Goal: Task Accomplishment & Management: Manage account settings

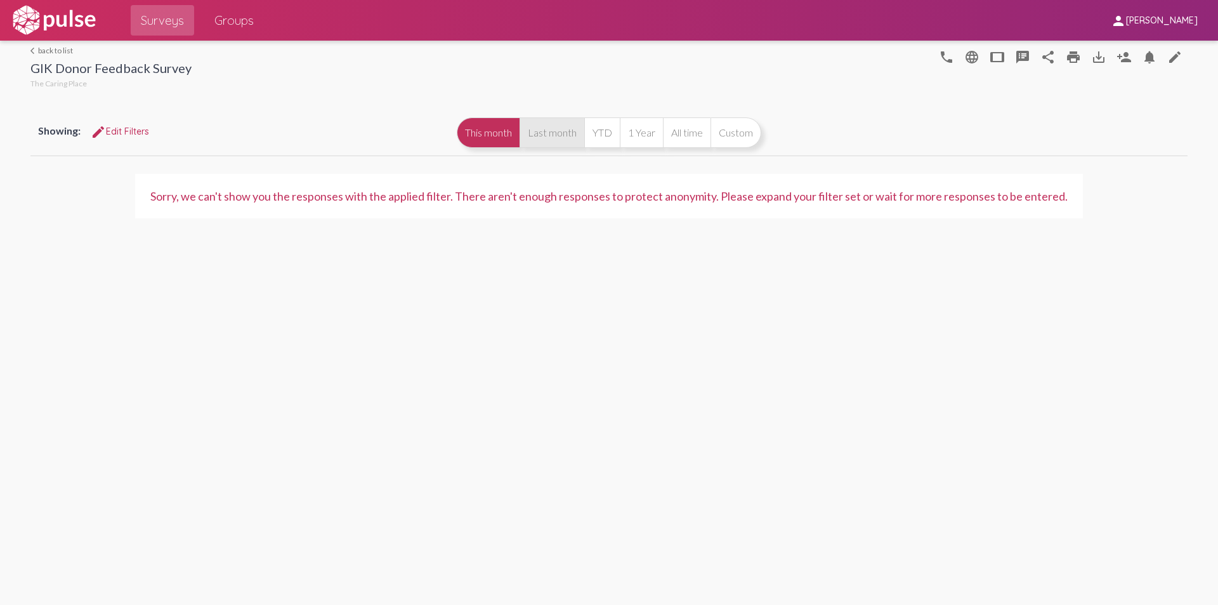
click at [545, 123] on button "Last month" at bounding box center [552, 132] width 65 height 30
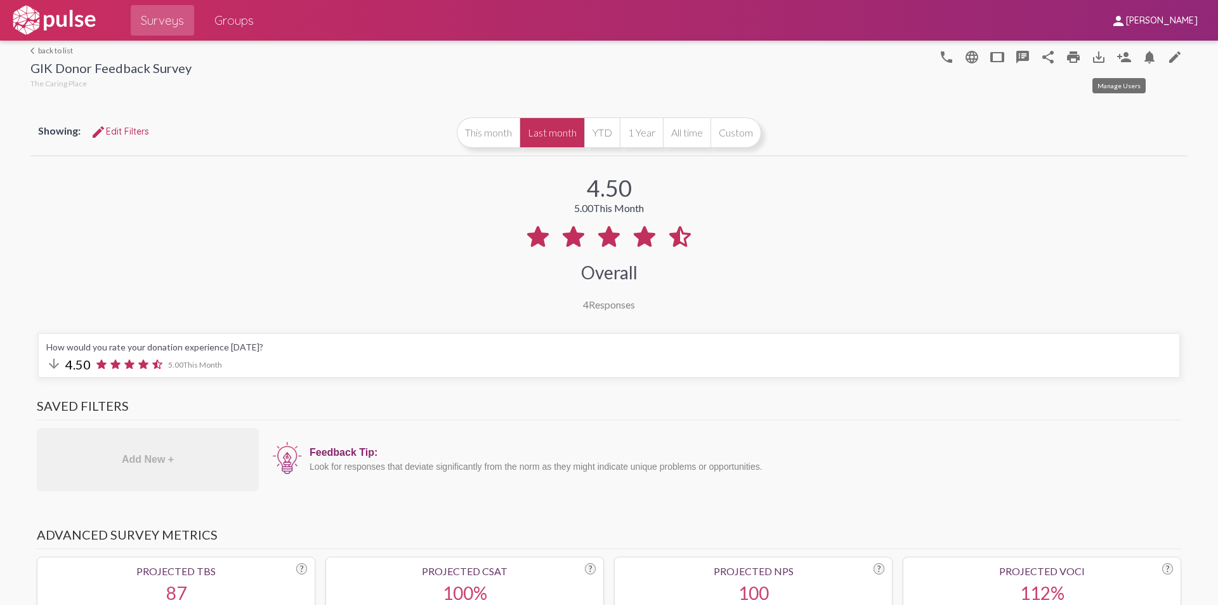
click at [1125, 59] on button "person_add" at bounding box center [1123, 56] width 25 height 25
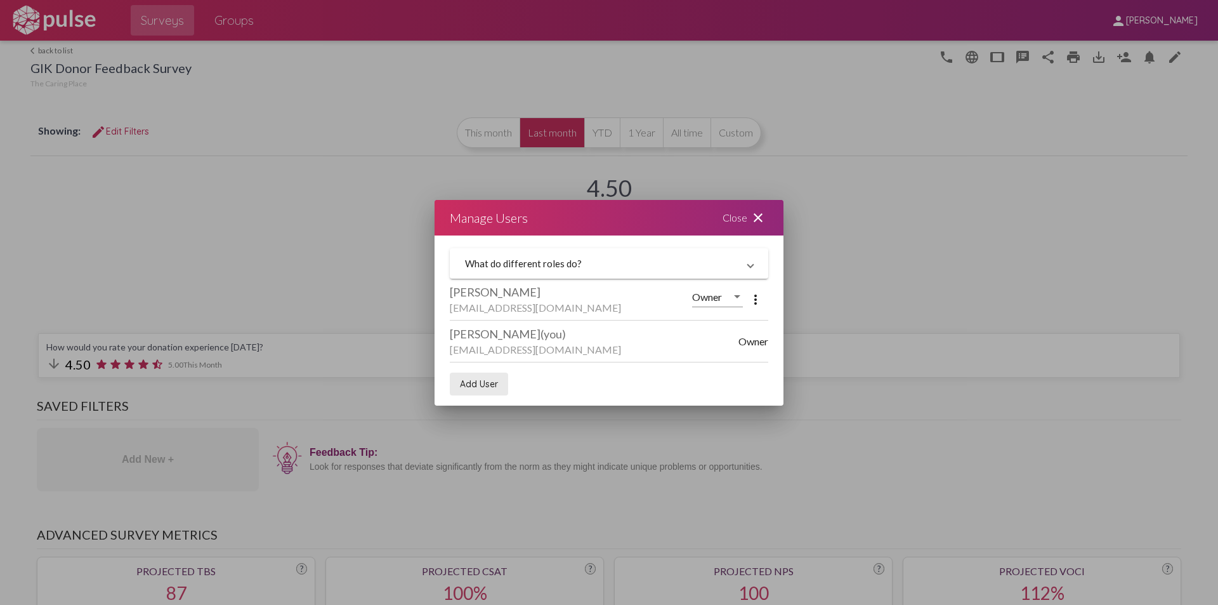
click at [488, 382] on span "Add User" at bounding box center [479, 383] width 38 height 11
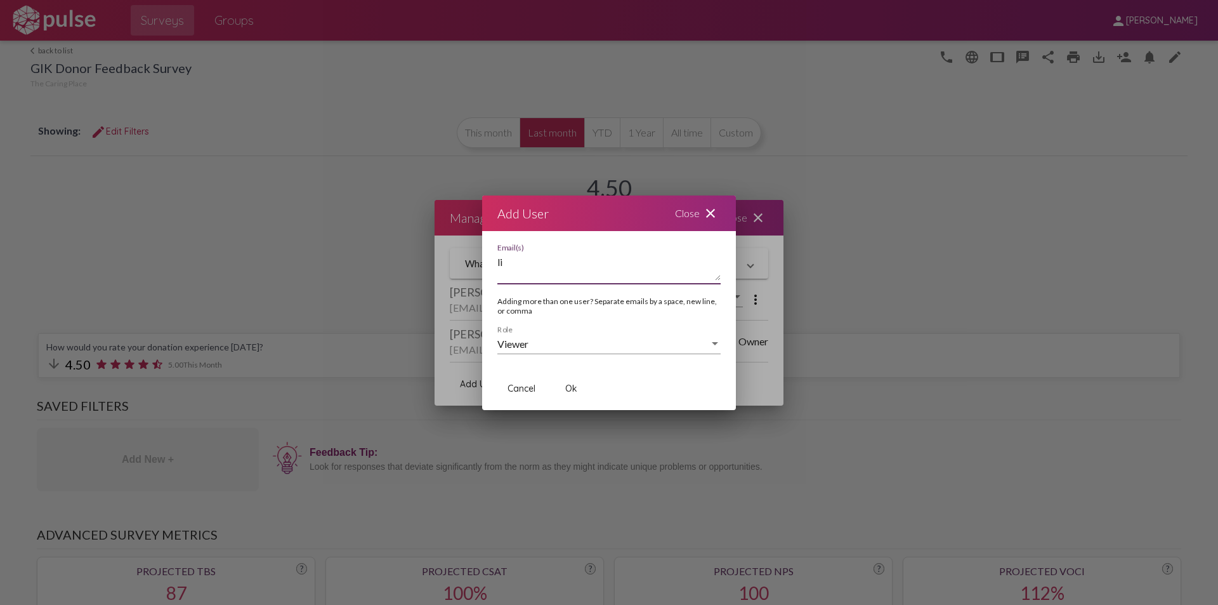
type textarea "l"
type textarea "L"
type textarea "[EMAIL_ADDRESS][DOMAIN_NAME]"
click at [711, 346] on div at bounding box center [714, 343] width 11 height 11
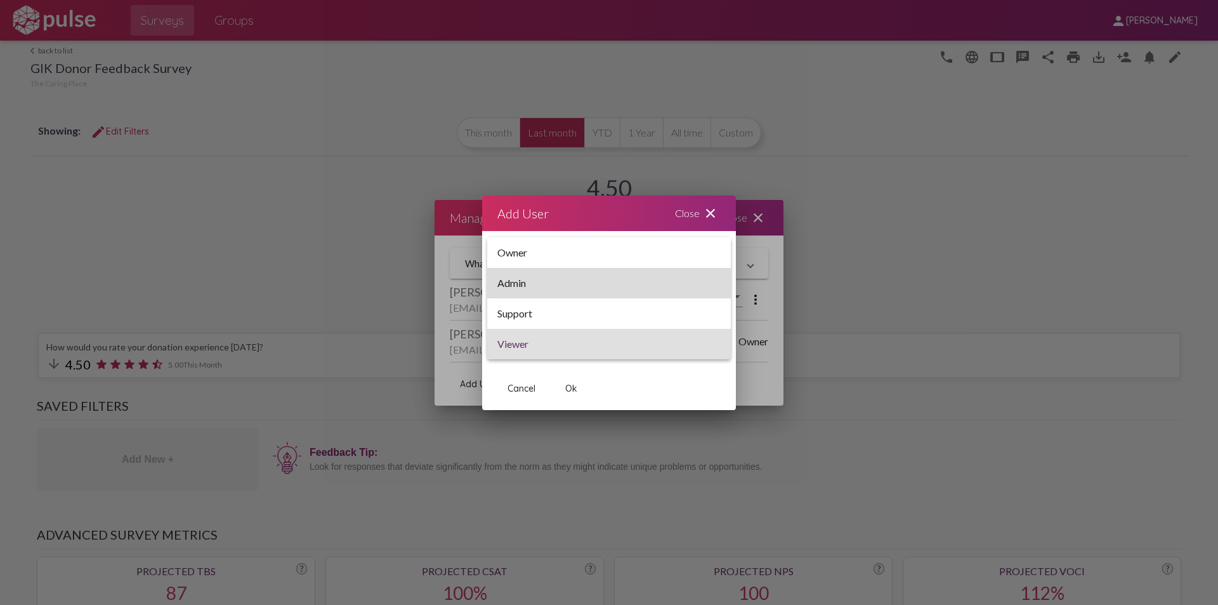
click at [638, 293] on span "Admin" at bounding box center [608, 283] width 223 height 30
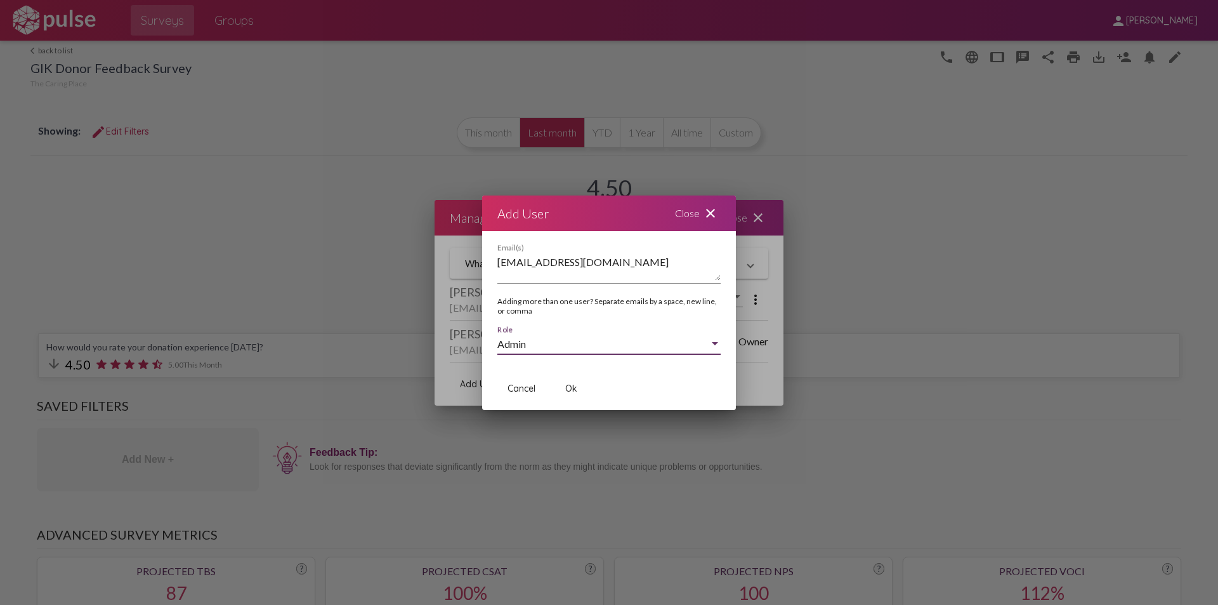
click at [661, 342] on div "Admin" at bounding box center [603, 343] width 212 height 11
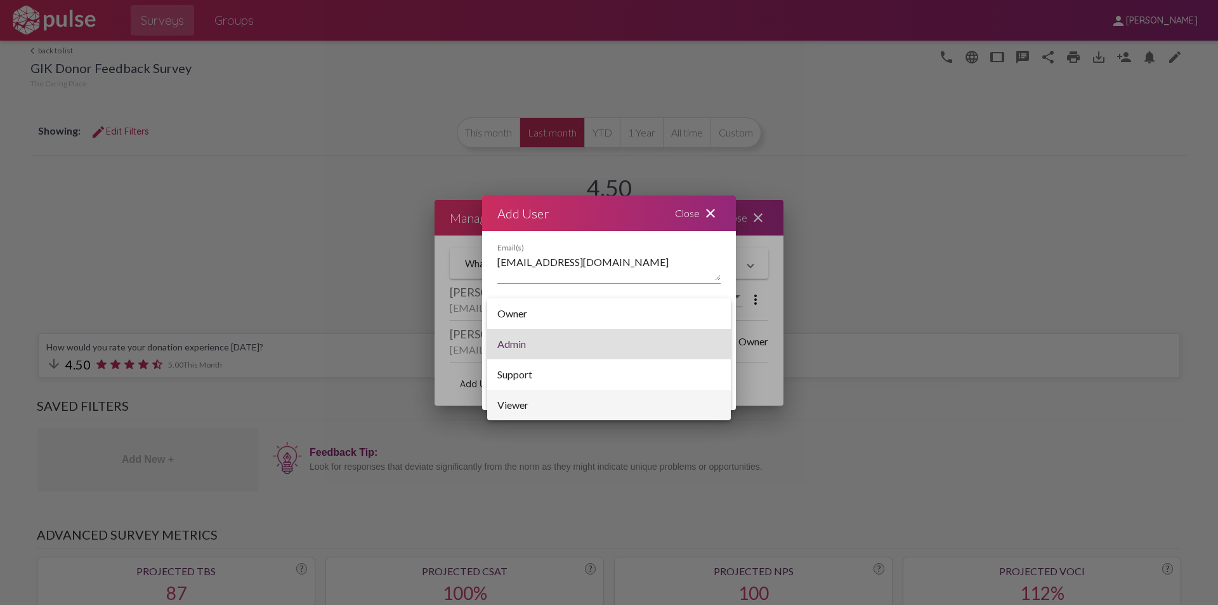
click at [570, 402] on span "Viewer" at bounding box center [608, 405] width 223 height 30
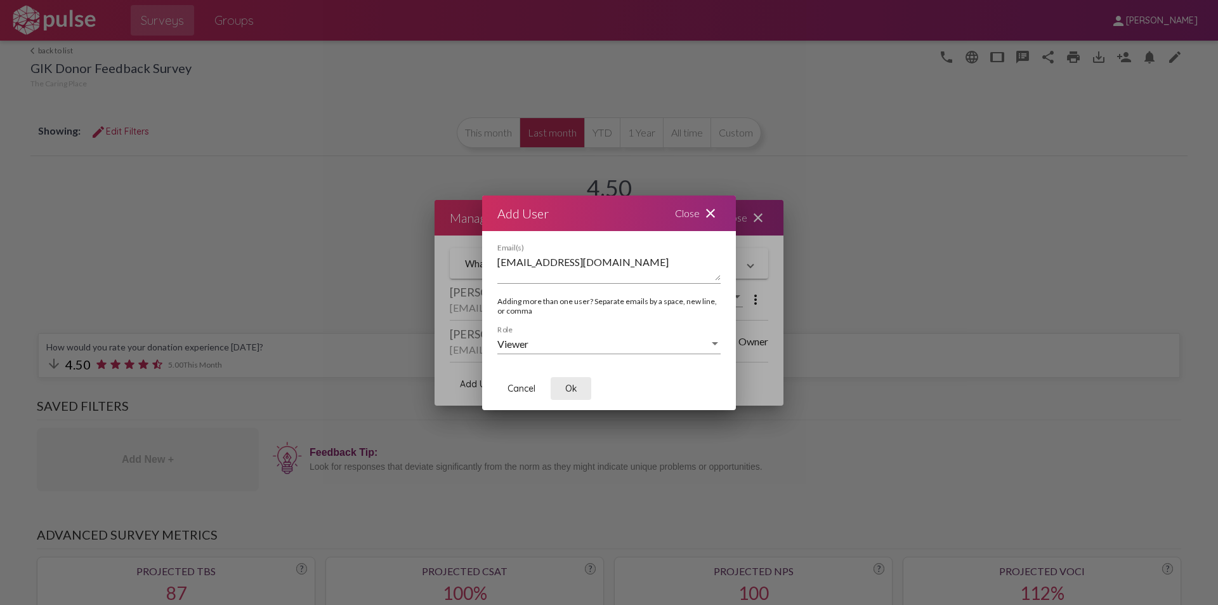
click at [569, 390] on span "Ok" at bounding box center [571, 388] width 12 height 11
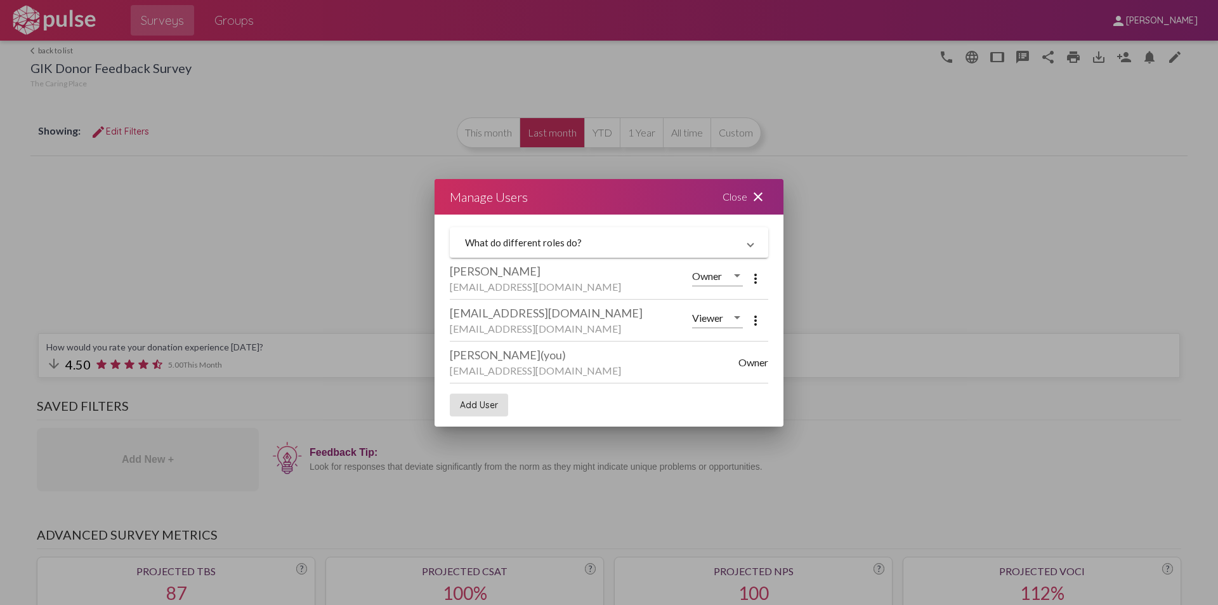
click at [751, 279] on mat-icon "more_vert" at bounding box center [755, 278] width 15 height 15
click at [785, 306] on span "Remove User" at bounding box center [804, 310] width 53 height 11
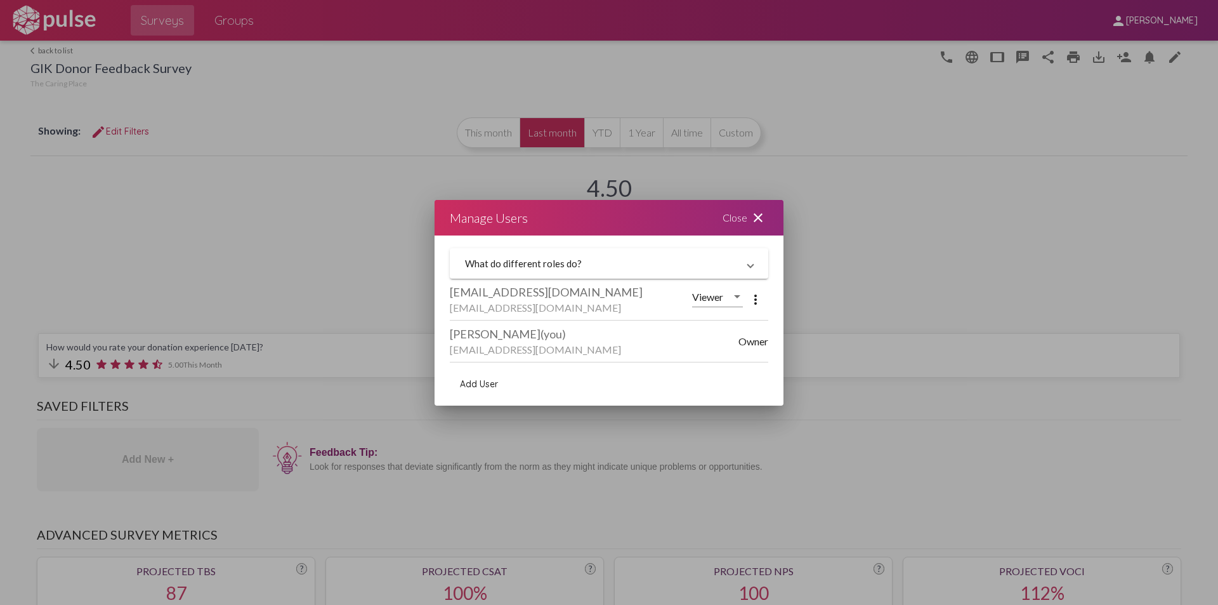
click at [488, 384] on span "Add User" at bounding box center [479, 383] width 38 height 11
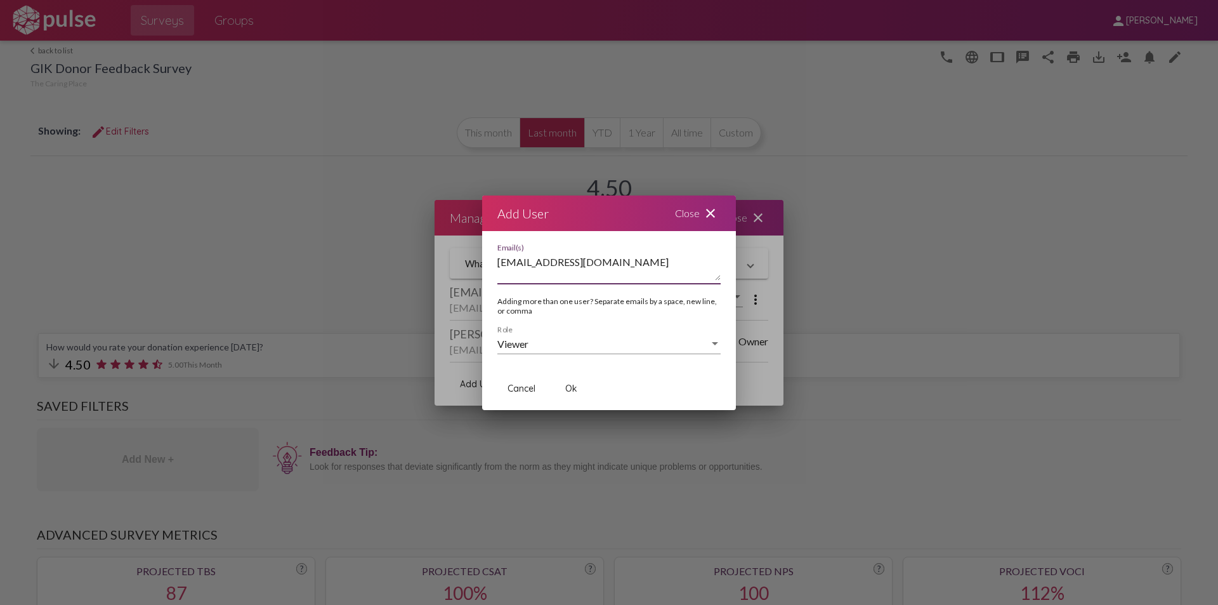
type textarea "[EMAIL_ADDRESS][DOMAIN_NAME]"
click at [568, 386] on span "Ok" at bounding box center [571, 388] width 12 height 11
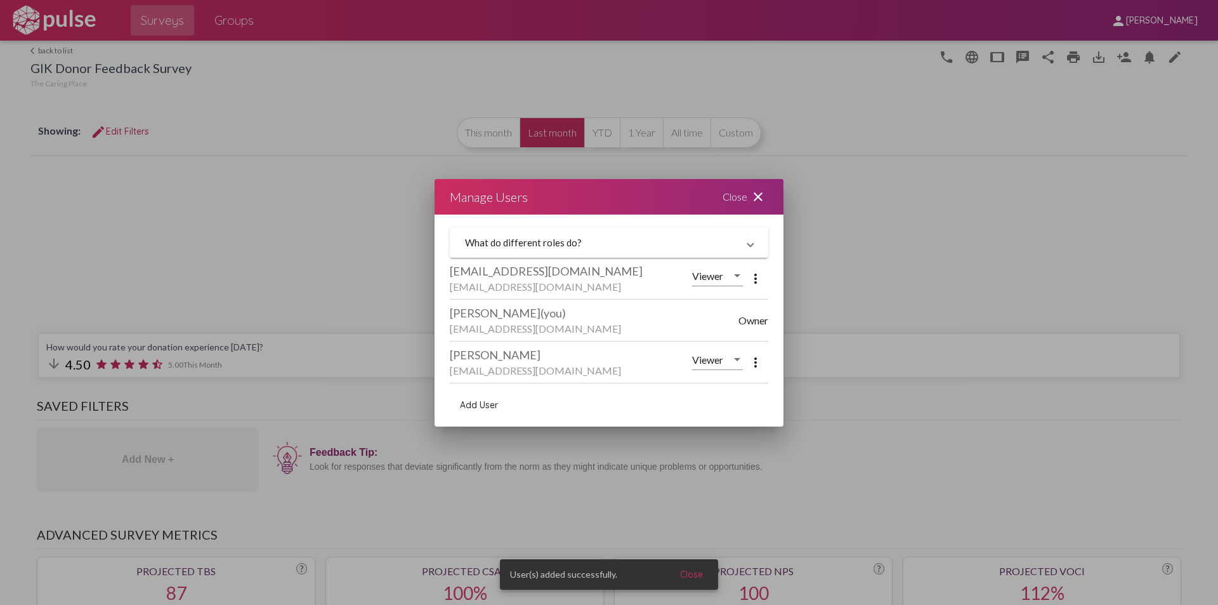
click at [482, 407] on span "Add User" at bounding box center [479, 404] width 38 height 11
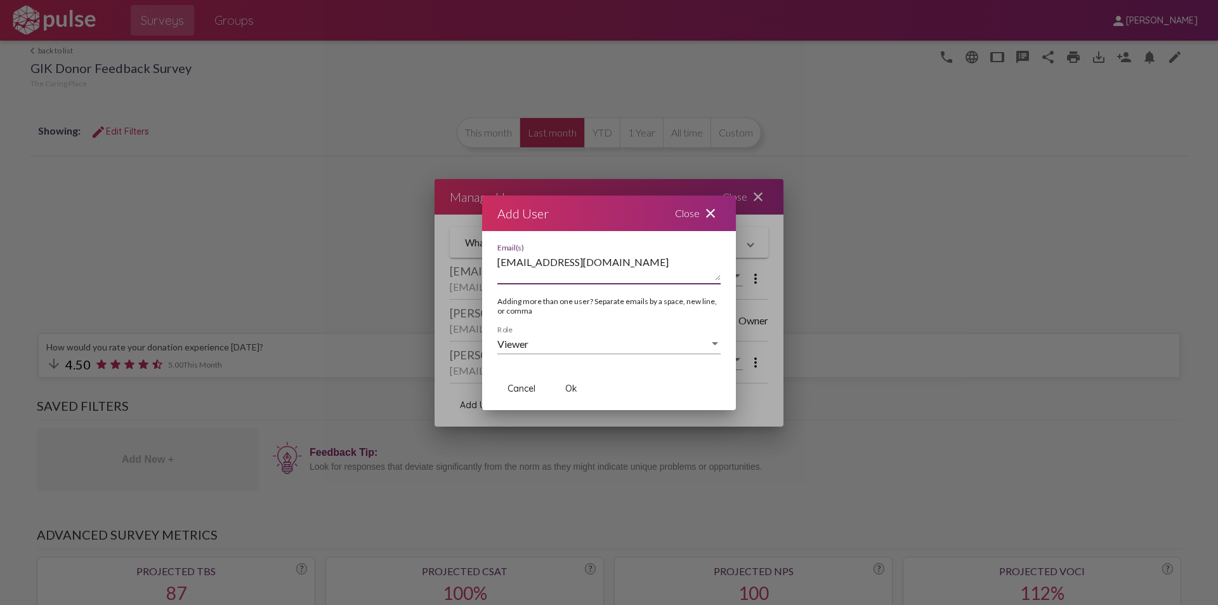
type textarea "[EMAIL_ADDRESS][DOMAIN_NAME]"
click at [569, 384] on span "Ok" at bounding box center [571, 388] width 12 height 11
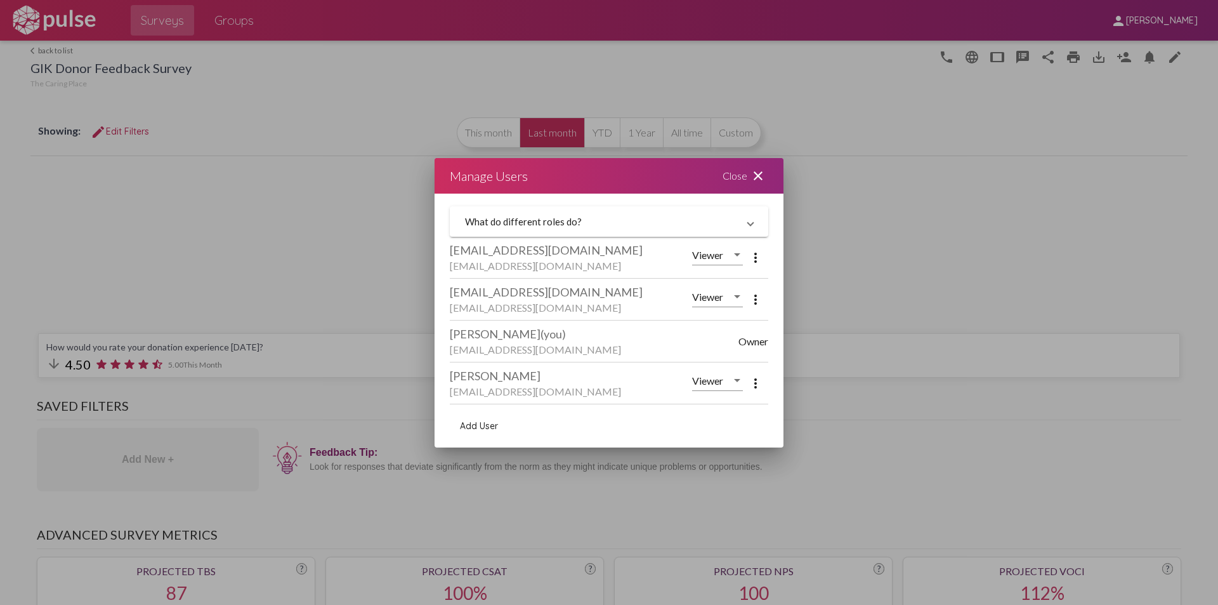
click at [763, 171] on mat-icon "close" at bounding box center [758, 175] width 15 height 15
